Goal: Contribute content: Contribute content

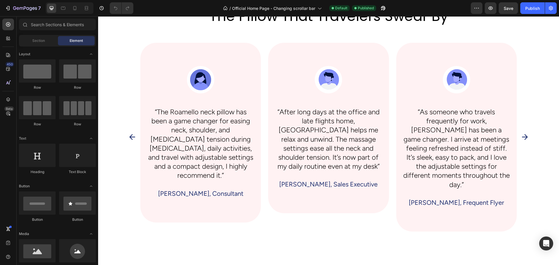
scroll to position [1136, 0]
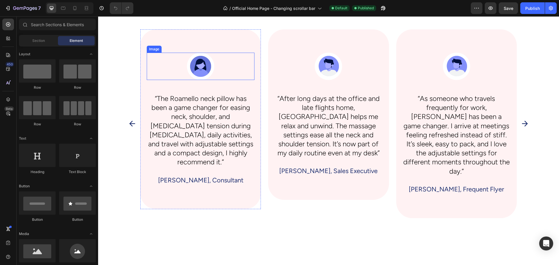
click at [200, 63] on img at bounding box center [200, 66] width 27 height 27
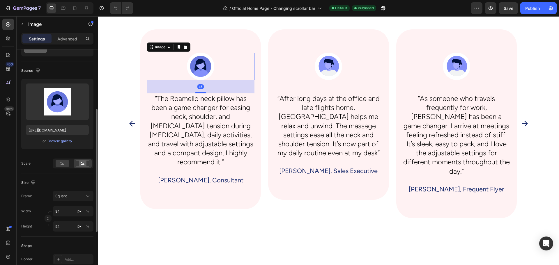
scroll to position [58, 0]
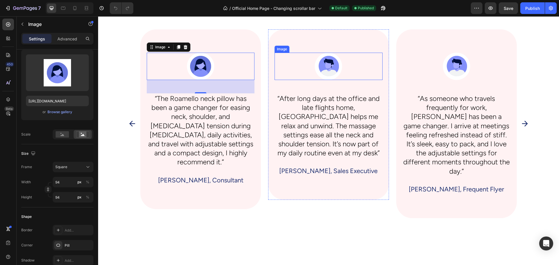
click at [316, 63] on img at bounding box center [328, 66] width 27 height 27
click at [204, 70] on img at bounding box center [200, 66] width 27 height 27
click at [205, 66] on img at bounding box center [200, 66] width 27 height 27
click at [57, 110] on div "Browse gallery" at bounding box center [59, 112] width 25 height 5
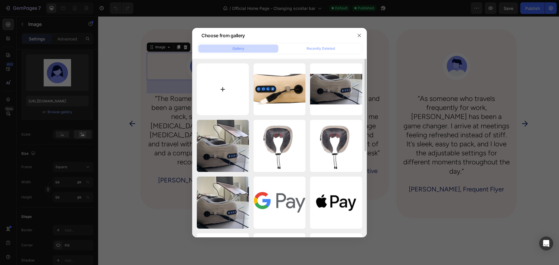
click at [223, 84] on input "file" at bounding box center [223, 89] width 52 height 52
type input "C:\fakepath\Logos for website.png"
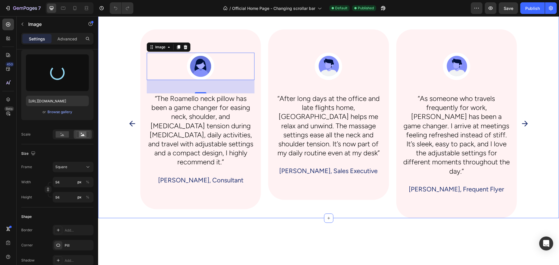
type input "[URL][DOMAIN_NAME]"
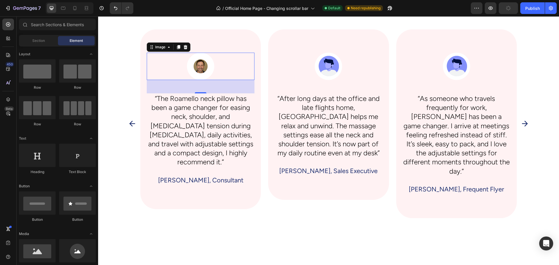
click at [214, 223] on div "the pillow that travelers swear by Heading Image 46 “The Roamello neck pillow h…" at bounding box center [328, 28] width 461 height 2273
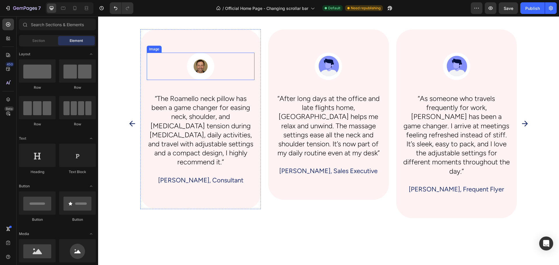
click at [195, 59] on img at bounding box center [200, 66] width 27 height 27
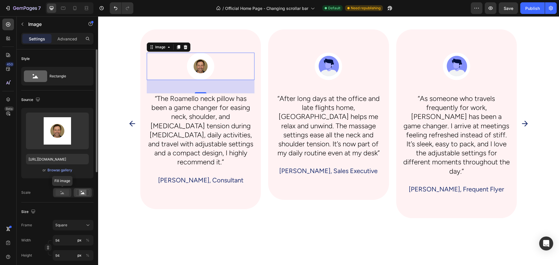
click at [61, 192] on circle at bounding box center [61, 191] width 1 height 1
click at [82, 192] on rect at bounding box center [83, 193] width 8 height 6
click at [196, 65] on img at bounding box center [200, 66] width 27 height 27
click at [155, 46] on div "Image" at bounding box center [160, 47] width 13 height 5
click at [196, 66] on img at bounding box center [200, 66] width 27 height 27
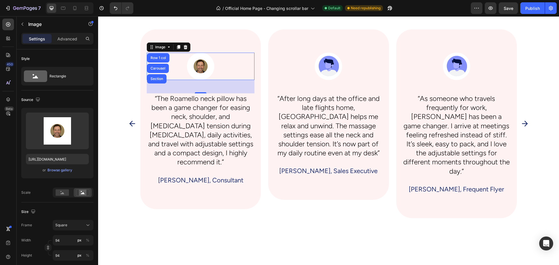
click at [197, 71] on img at bounding box center [200, 66] width 27 height 27
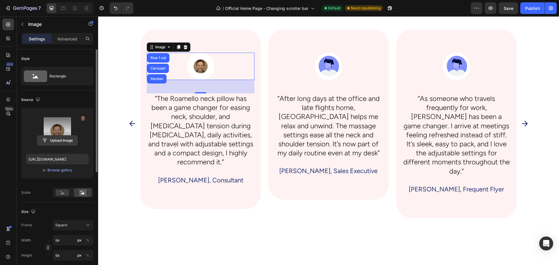
click at [58, 140] on input "file" at bounding box center [57, 141] width 40 height 10
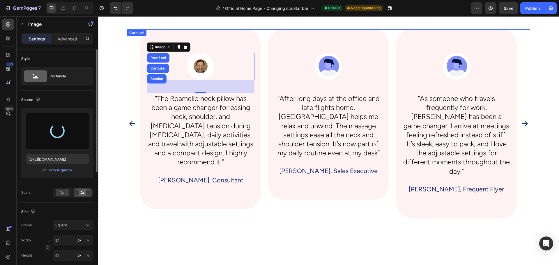
type input "[URL][DOMAIN_NAME]"
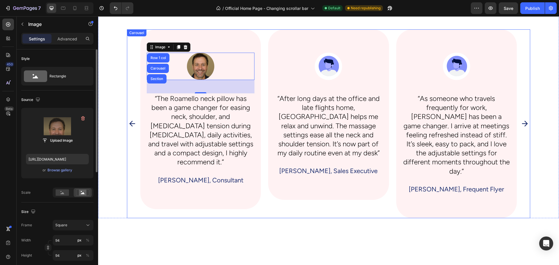
click at [232, 209] on div "Image Row 1 col Carousel Section 46 “The Roamello neck pillow has been a game c…" at bounding box center [200, 123] width 121 height 189
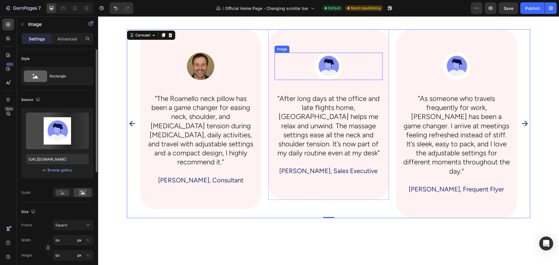
click at [334, 68] on img at bounding box center [328, 66] width 27 height 27
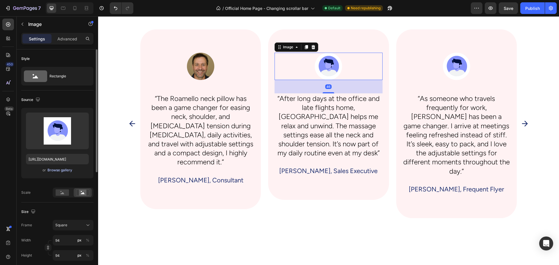
click at [62, 173] on div "Browse gallery" at bounding box center [59, 170] width 25 height 5
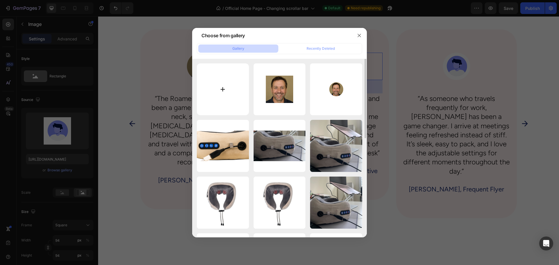
click at [223, 83] on input "file" at bounding box center [223, 89] width 52 height 52
type input "C:\fakepath\Logos for website (1).png"
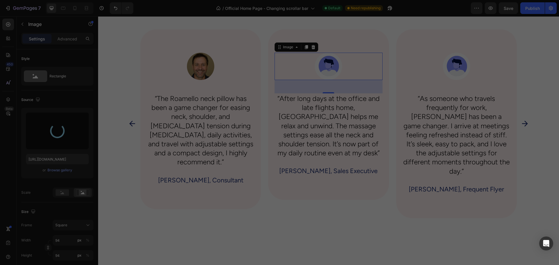
type input "[URL][DOMAIN_NAME]"
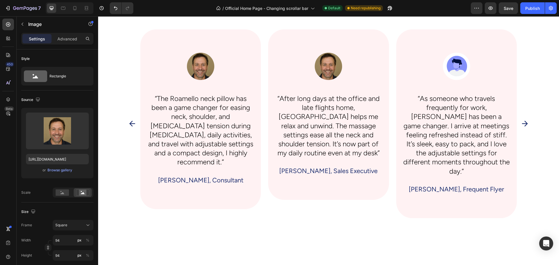
click at [351, 226] on div "the pillow that travelers swear by Heading Image “The Roamello neck pillow has …" at bounding box center [328, 28] width 461 height 2273
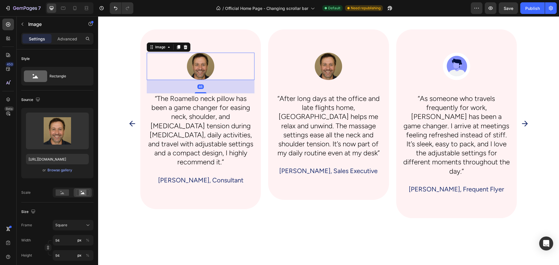
click at [202, 64] on img at bounding box center [200, 66] width 27 height 27
click at [60, 170] on div "Browse gallery" at bounding box center [59, 170] width 25 height 5
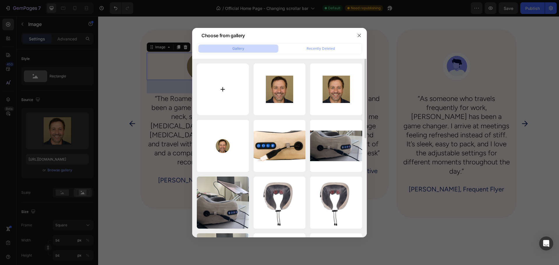
click at [211, 89] on input "file" at bounding box center [223, 89] width 52 height 52
type input "C:\fakepath\Logos for website (2).png"
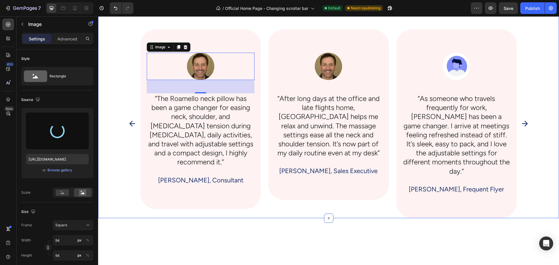
type input "[URL][DOMAIN_NAME]"
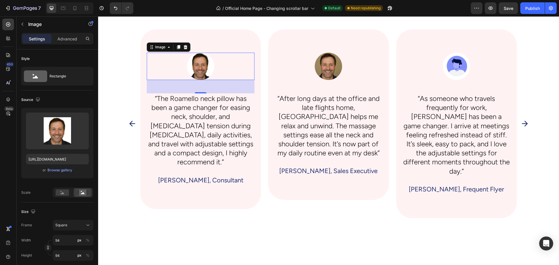
click at [202, 229] on div "the pillow that travelers swear by Heading Image 46 “The Roamello neck pillow h…" at bounding box center [328, 28] width 461 height 2273
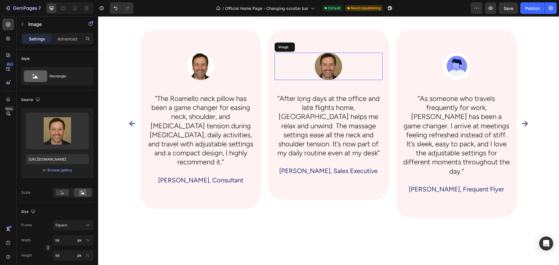
click at [317, 69] on img at bounding box center [328, 66] width 27 height 27
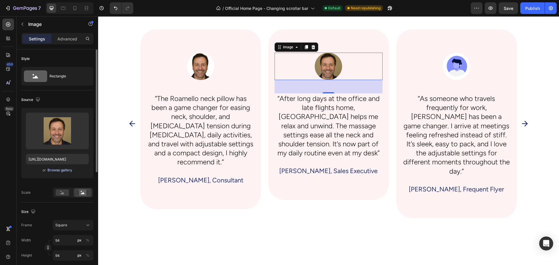
click at [62, 169] on div "Browse gallery" at bounding box center [59, 170] width 25 height 5
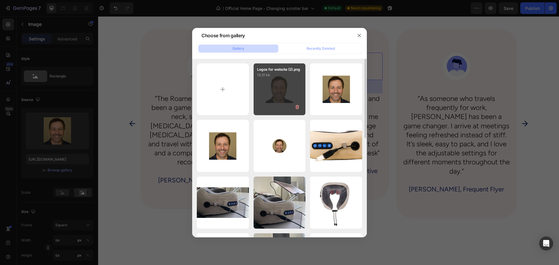
click at [286, 90] on div "Logos for website (2).png 13.31 kb" at bounding box center [280, 89] width 52 height 52
type input "[URL][DOMAIN_NAME]"
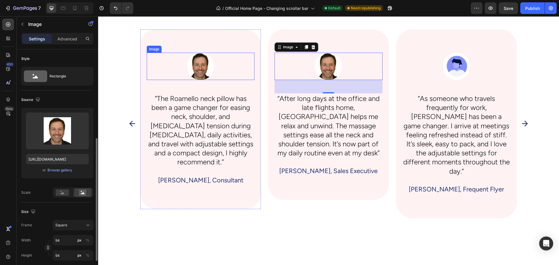
click at [201, 64] on img at bounding box center [200, 66] width 27 height 27
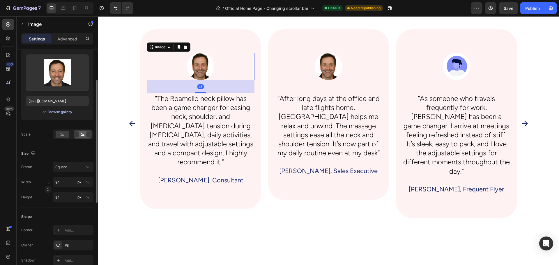
click at [61, 112] on div "Browse gallery" at bounding box center [59, 112] width 25 height 5
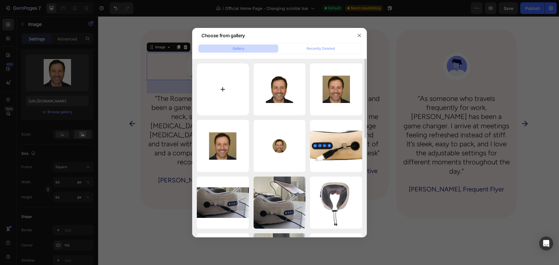
click at [225, 88] on input "file" at bounding box center [223, 89] width 52 height 52
type input "C:\fakepath\Logos for website (3).png"
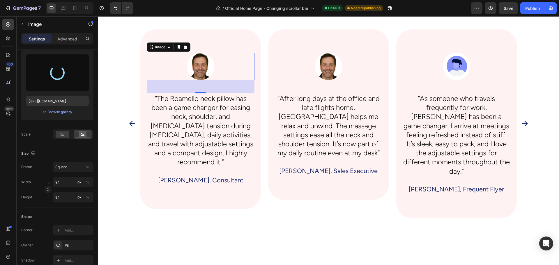
type input "[URL][DOMAIN_NAME]"
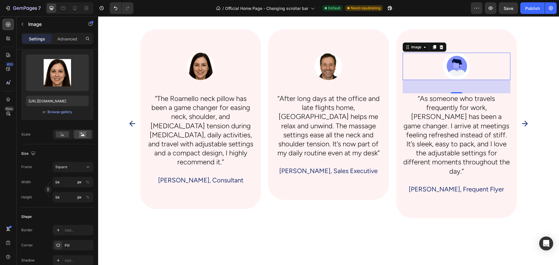
click at [453, 65] on img at bounding box center [456, 66] width 27 height 27
click at [458, 68] on img at bounding box center [456, 66] width 27 height 27
click at [60, 115] on button "Browse gallery" at bounding box center [59, 112] width 25 height 6
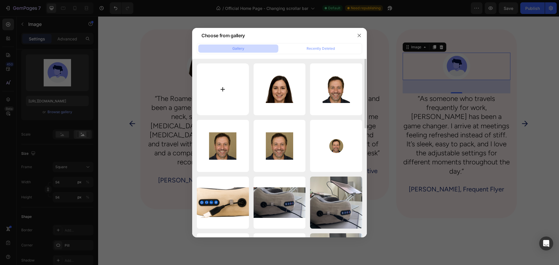
click at [236, 92] on input "file" at bounding box center [223, 89] width 52 height 52
type input "C:\fakepath\Logos for website (4).png"
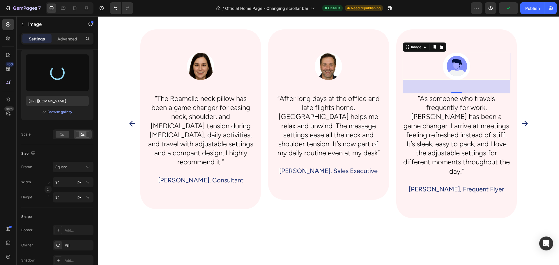
type input "[URL][DOMAIN_NAME]"
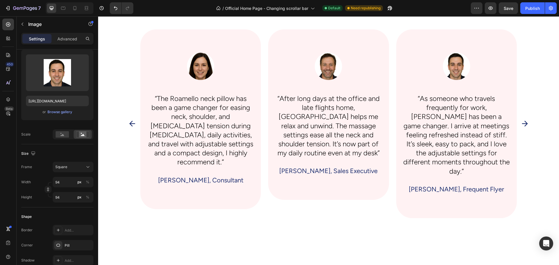
click at [364, 217] on div "the pillow that travelers swear by Heading Image “The Roamello neck pillow has …" at bounding box center [328, 28] width 461 height 2273
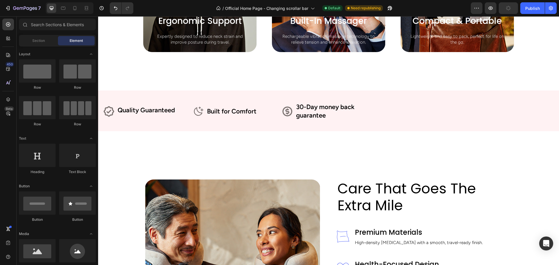
scroll to position [437, 0]
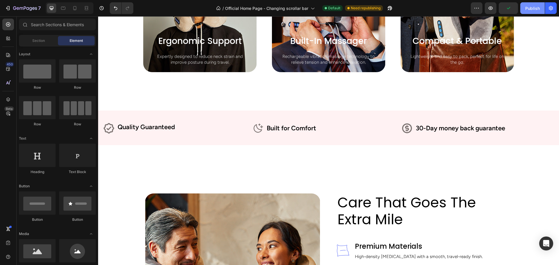
click at [532, 10] on div "Publish" at bounding box center [532, 8] width 15 height 6
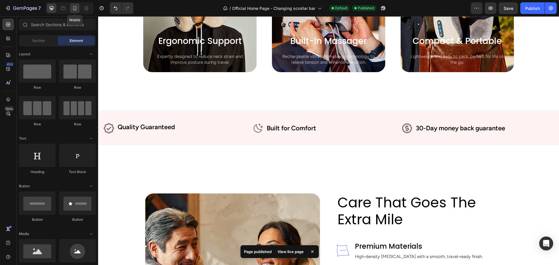
click at [73, 7] on icon at bounding box center [74, 8] width 3 height 4
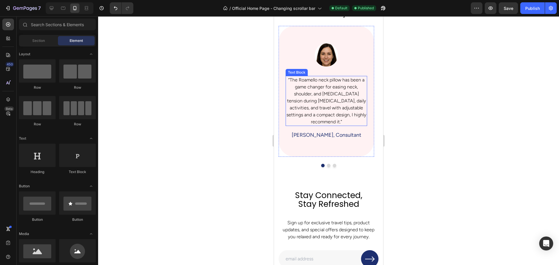
scroll to position [1282, 0]
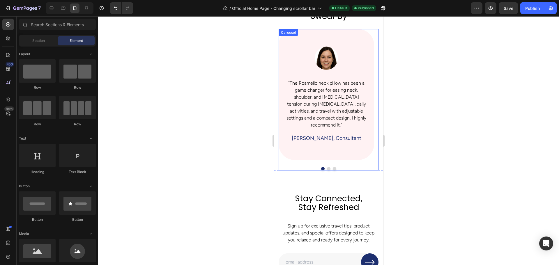
click at [327, 169] on button "Dot" at bounding box center [328, 168] width 3 height 3
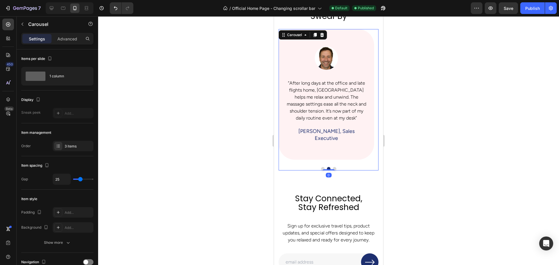
click at [329, 168] on div at bounding box center [329, 168] width 100 height 3
click at [333, 168] on button "Dot" at bounding box center [334, 168] width 3 height 3
click at [321, 169] on button "Dot" at bounding box center [322, 168] width 3 height 3
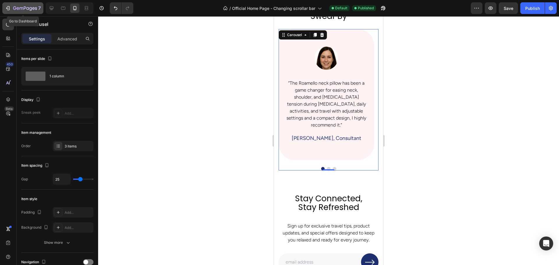
click at [35, 8] on icon "button" at bounding box center [25, 8] width 24 height 5
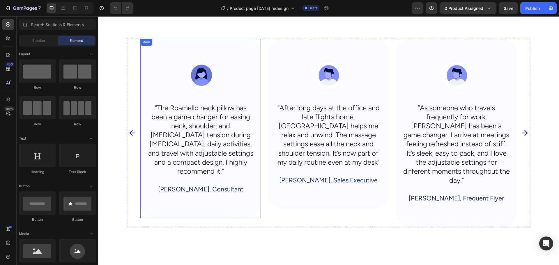
scroll to position [1689, 0]
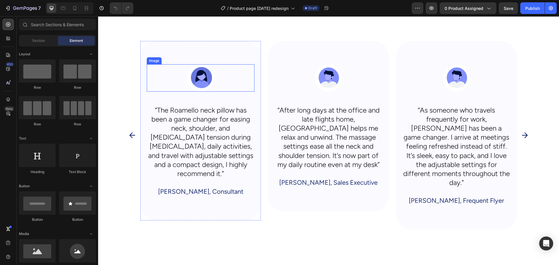
click at [203, 74] on img at bounding box center [200, 77] width 27 height 27
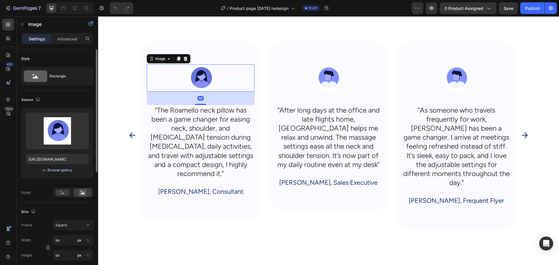
click at [57, 169] on div "Browse gallery" at bounding box center [59, 170] width 25 height 5
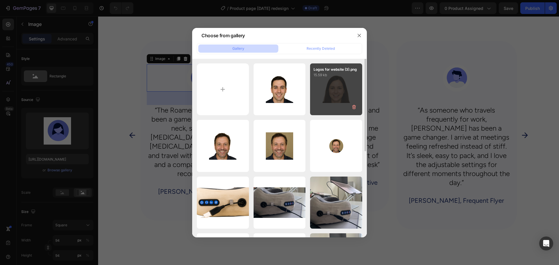
click at [331, 92] on div "Logos for website (3).png 15.59 kb" at bounding box center [336, 89] width 52 height 52
type input "[URL][DOMAIN_NAME]"
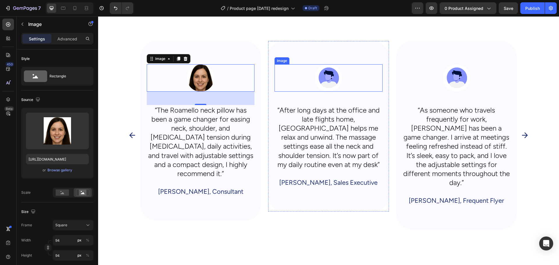
click at [316, 75] on img at bounding box center [328, 77] width 27 height 27
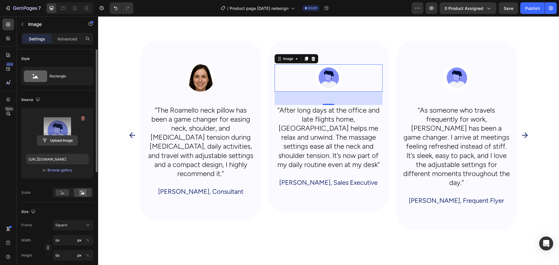
click at [60, 141] on input "file" at bounding box center [57, 141] width 40 height 10
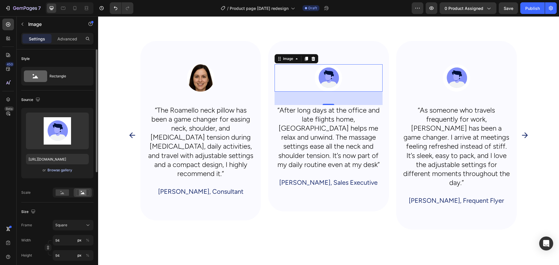
click at [57, 170] on div "Browse gallery" at bounding box center [59, 170] width 25 height 5
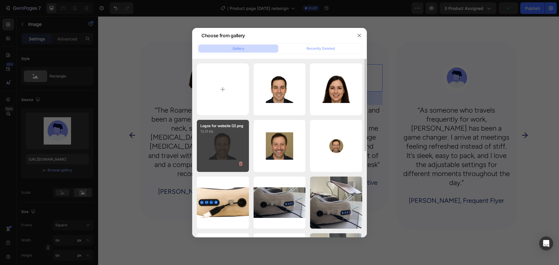
click at [231, 151] on div "Logos for website (2).png 13.31 kb" at bounding box center [223, 146] width 52 height 52
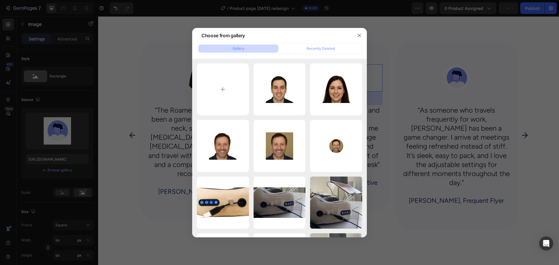
type input "[URL][DOMAIN_NAME]"
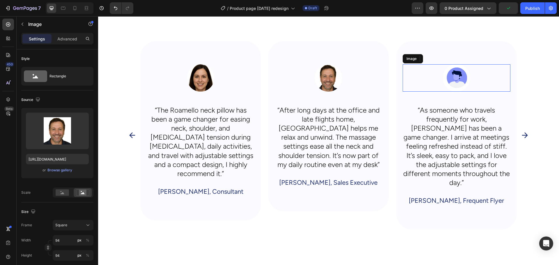
click at [460, 72] on img at bounding box center [456, 77] width 27 height 27
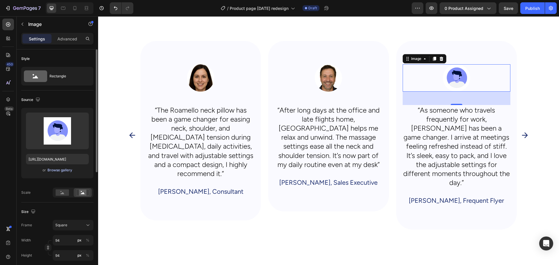
click at [51, 172] on div "Browse gallery" at bounding box center [59, 170] width 25 height 5
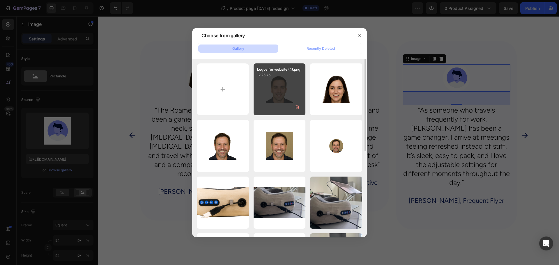
click at [268, 102] on div "Logos for website (4).png 12.75 kb" at bounding box center [280, 89] width 52 height 52
type input "[URL][DOMAIN_NAME]"
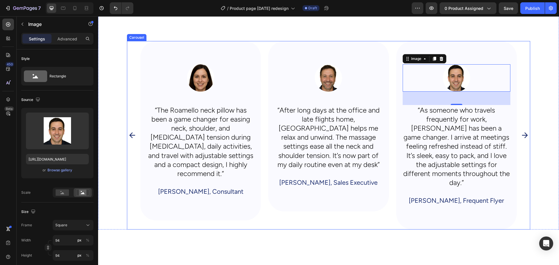
click at [362, 219] on div "Image “After long days at the office and late flights home, Roamello helps me r…" at bounding box center [328, 135] width 121 height 189
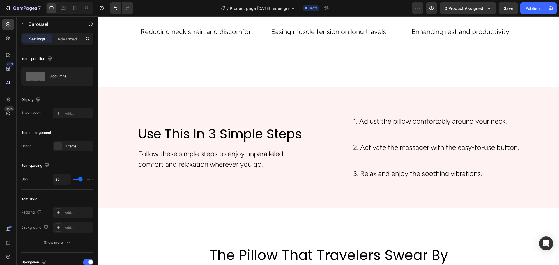
scroll to position [1373, 0]
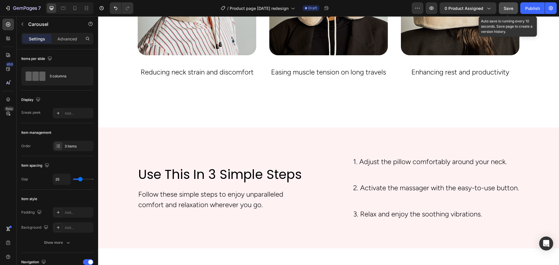
click at [504, 6] on button "Save" at bounding box center [508, 8] width 19 height 12
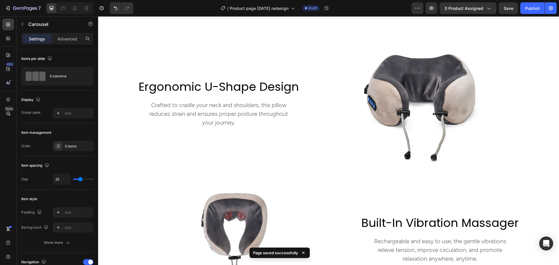
scroll to position [529, 0]
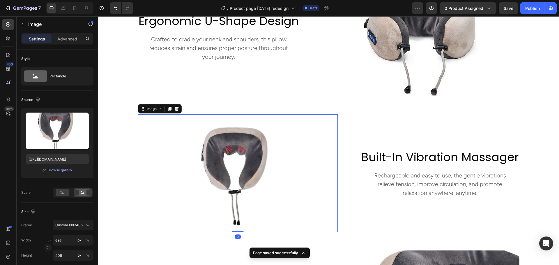
click at [224, 146] on img at bounding box center [238, 173] width 200 height 118
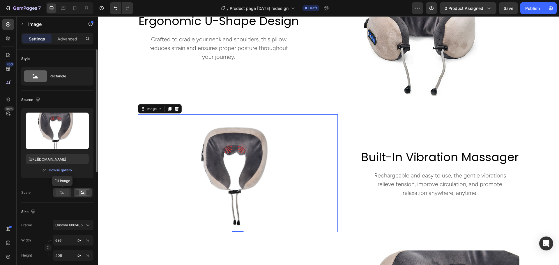
click at [61, 193] on rect at bounding box center [62, 193] width 13 height 6
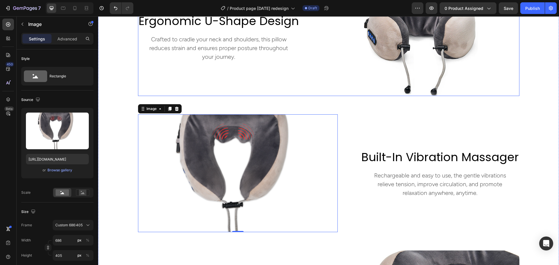
click at [297, 80] on div "ergonomic u-shape design Heading Crafted to cradle your neck and shoulders, thi…" at bounding box center [219, 37] width 162 height 118
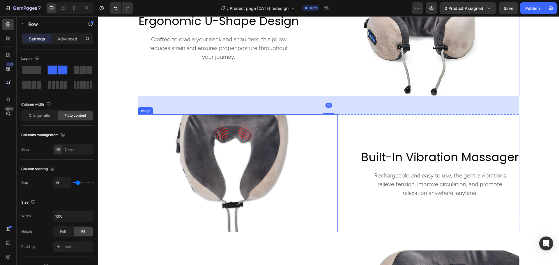
click at [325, 145] on img at bounding box center [238, 173] width 200 height 118
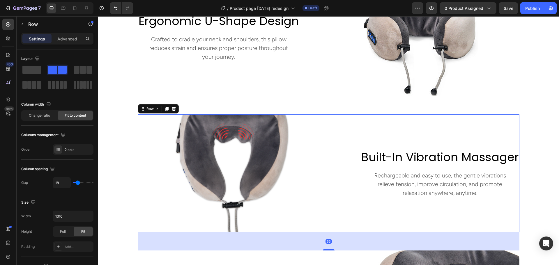
click at [383, 131] on div "built-in vibration massager Heading Rechargeable and easy to use, the gentle vi…" at bounding box center [440, 173] width 159 height 118
click at [293, 141] on img at bounding box center [238, 173] width 200 height 118
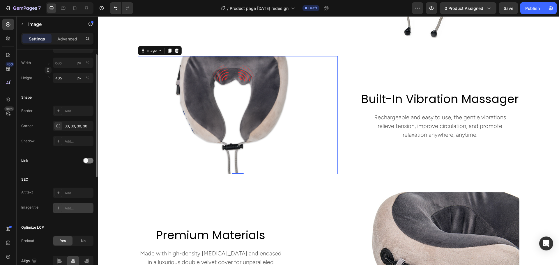
scroll to position [90, 0]
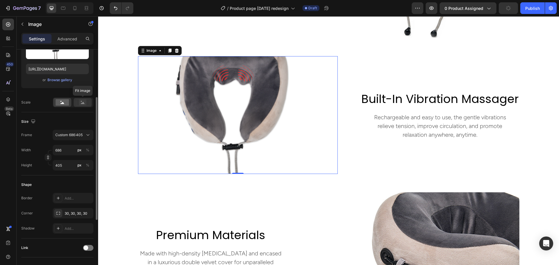
click at [80, 99] on div at bounding box center [83, 102] width 18 height 9
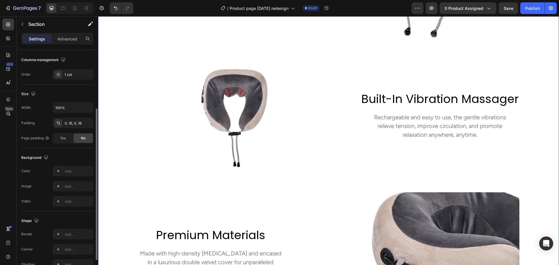
click at [349, 43] on div "ergonomic u-shape design Heading Crafted to cradle your neck and shoulders, thi…" at bounding box center [329, 251] width 452 height 663
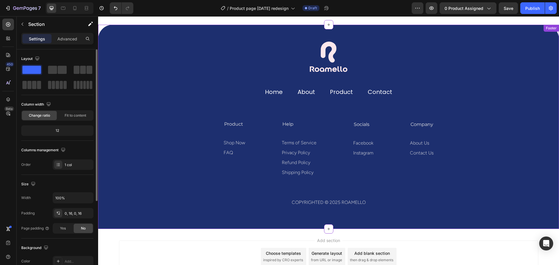
scroll to position [2311, 0]
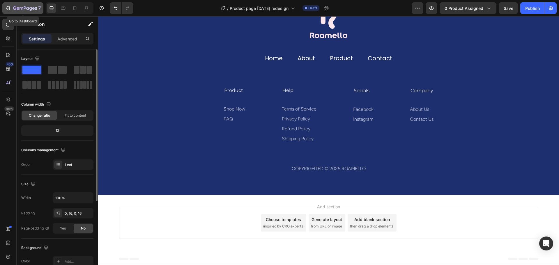
click at [12, 9] on div "7" at bounding box center [23, 8] width 36 height 7
